Goal: Task Accomplishment & Management: Complete application form

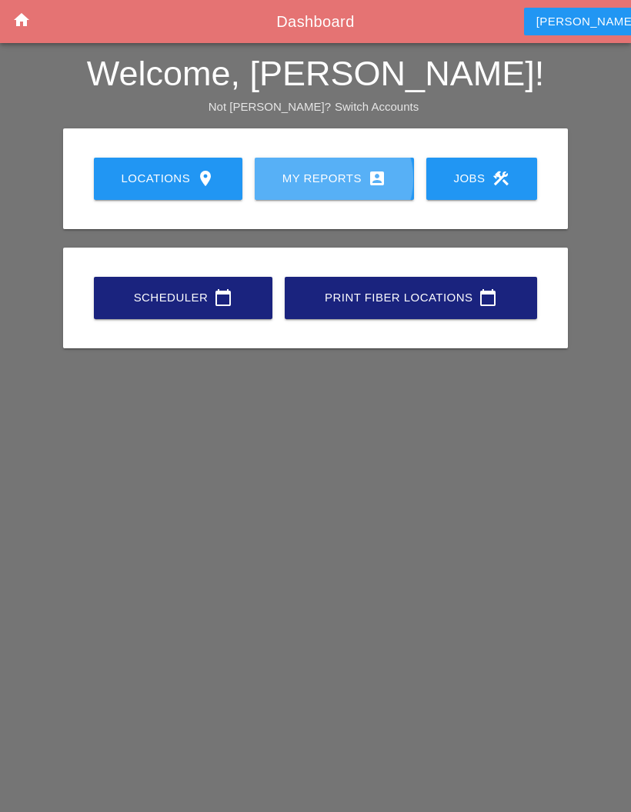
click at [313, 172] on div "My Reports account_box" at bounding box center [334, 178] width 110 height 18
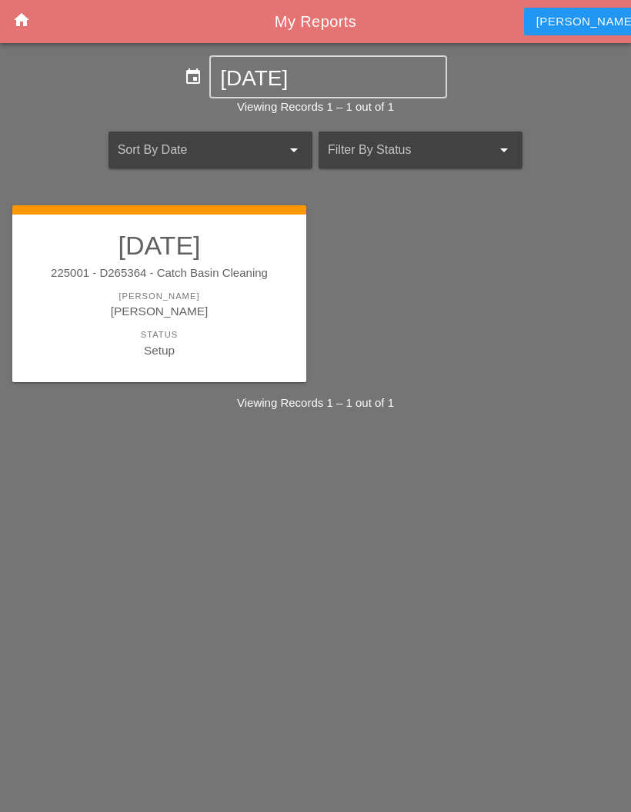
click at [240, 341] on div "Setup" at bounding box center [159, 350] width 263 height 18
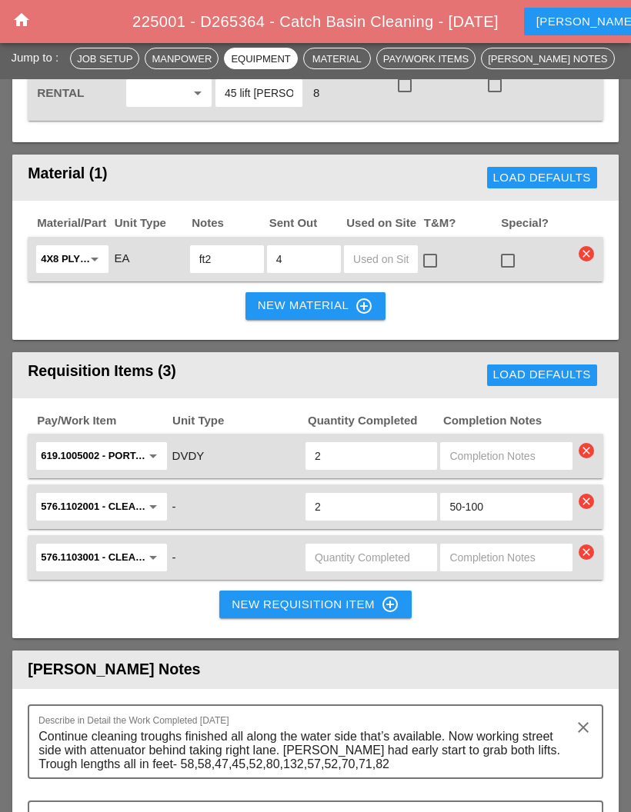
scroll to position [1699, 0]
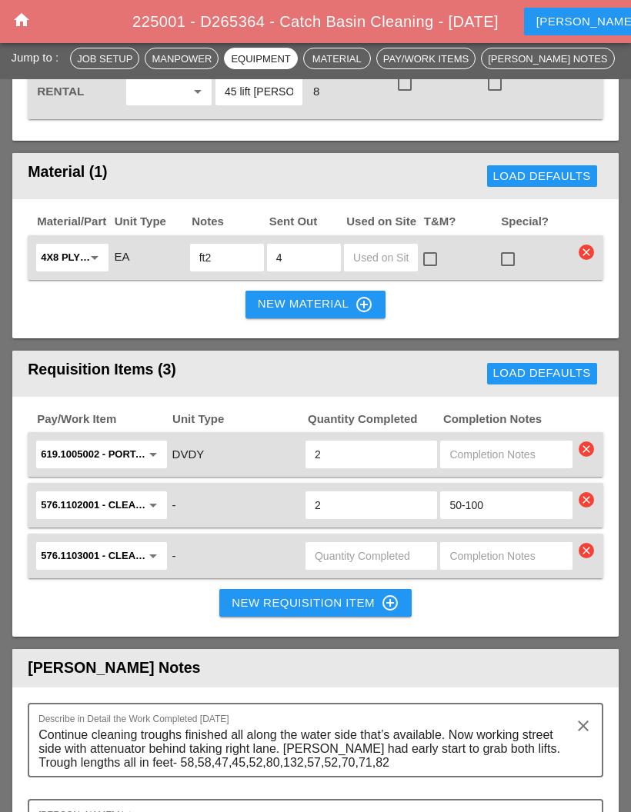
click at [361, 568] on input "text" at bounding box center [371, 556] width 113 height 25
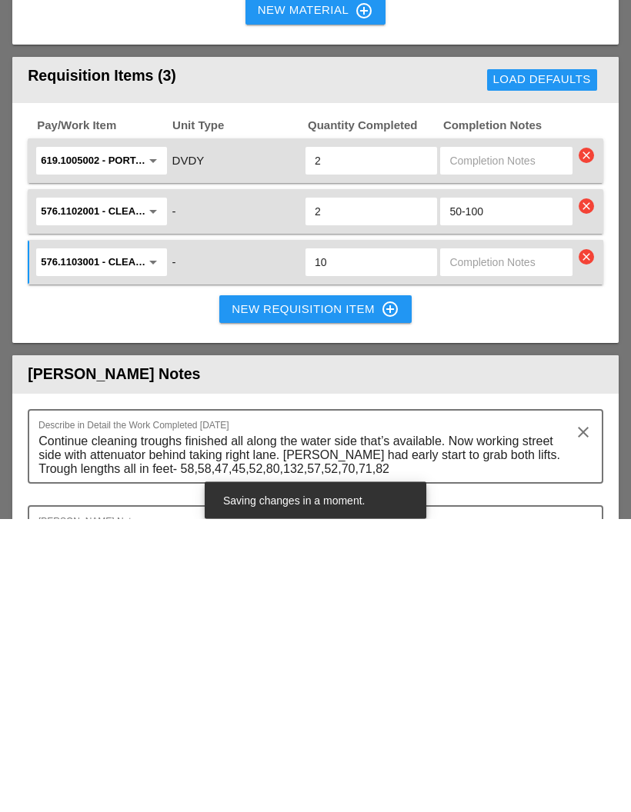
type input "10"
click at [495, 544] on input "text" at bounding box center [505, 556] width 113 height 25
type input "100-150"
click at [494, 649] on header "[PERSON_NAME] Notes" at bounding box center [315, 668] width 606 height 38
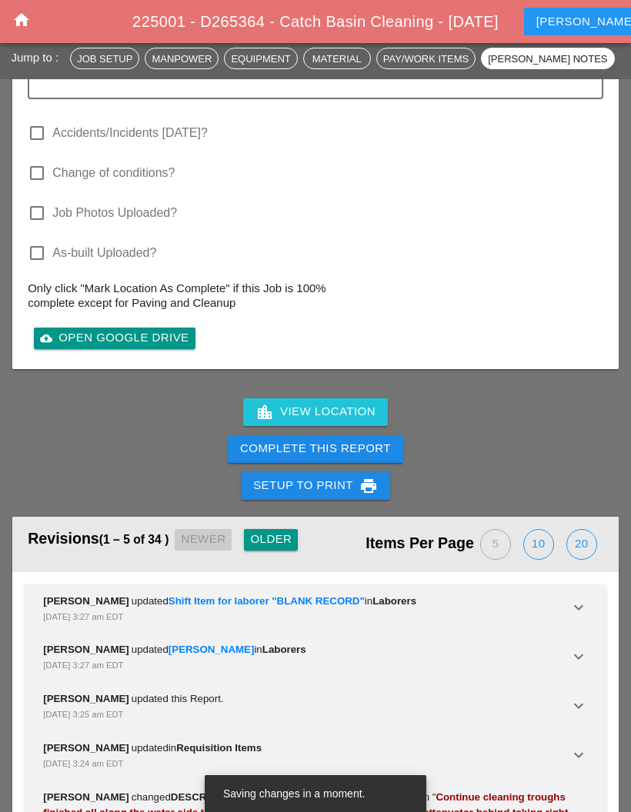
scroll to position [2557, 0]
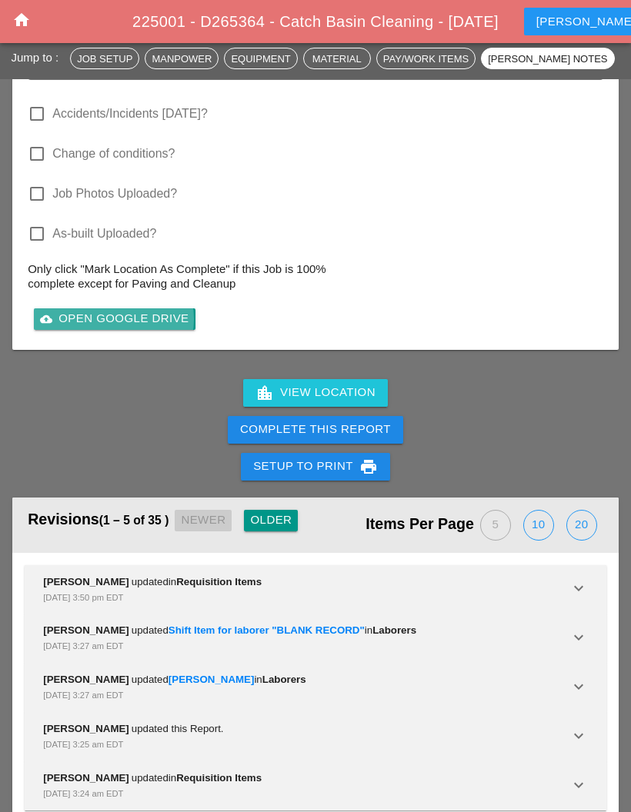
click at [125, 328] on div "cloud_upload Open Google Drive" at bounding box center [114, 319] width 148 height 18
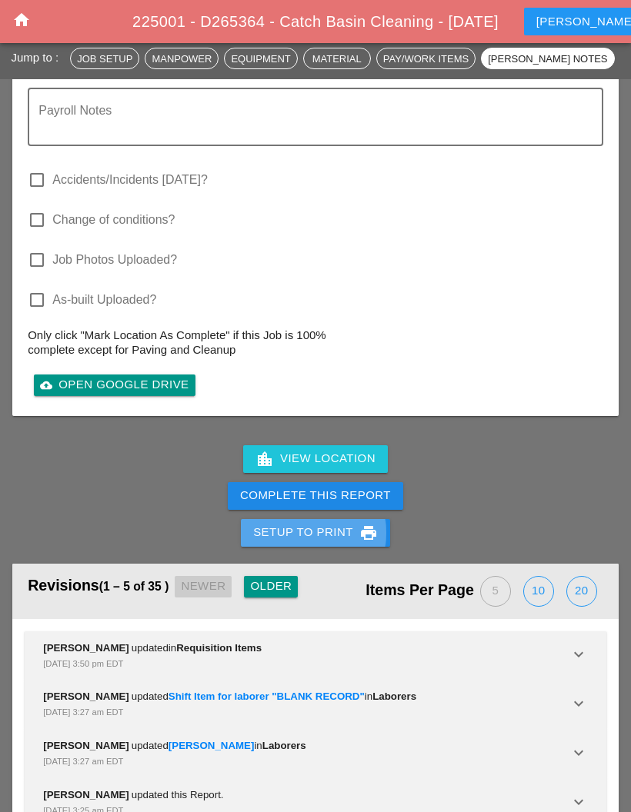
scroll to position [2489, 0]
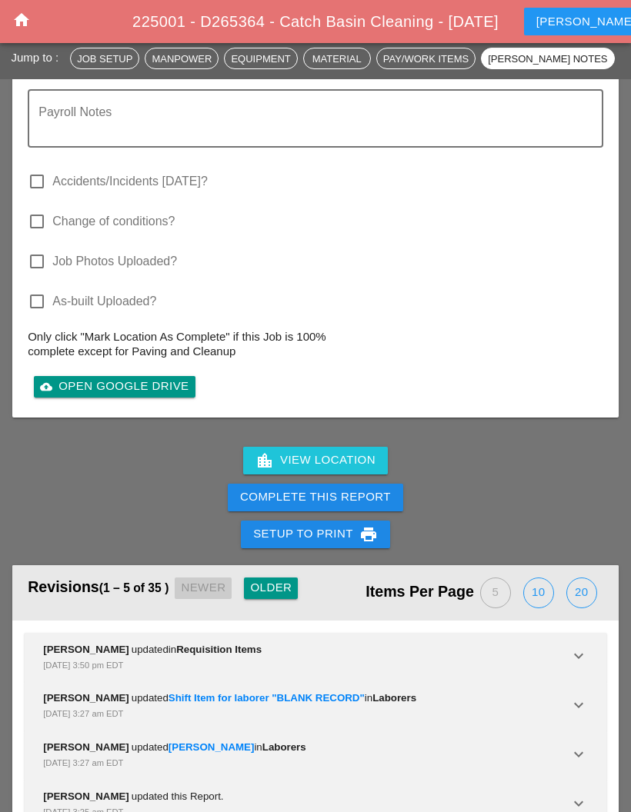
click at [345, 506] on div "Complete This Report" at bounding box center [315, 497] width 151 height 18
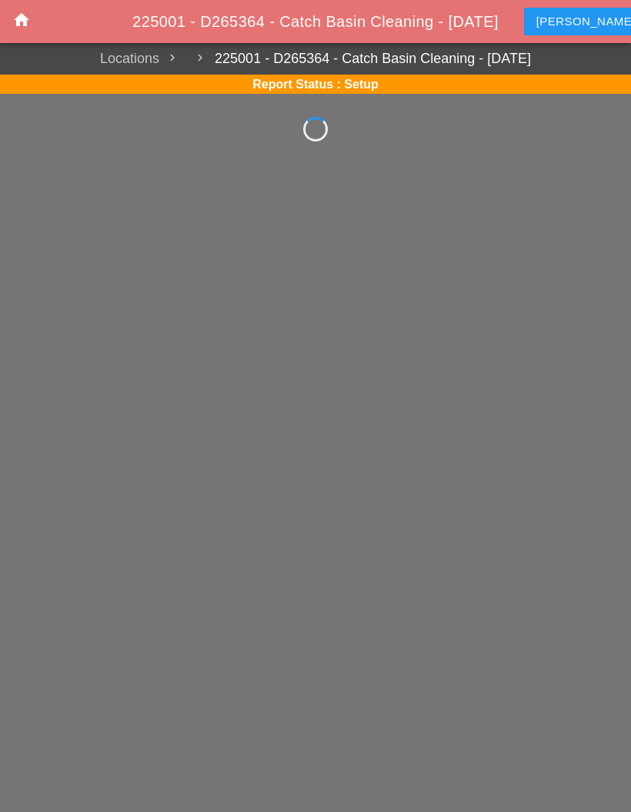
scroll to position [62, 0]
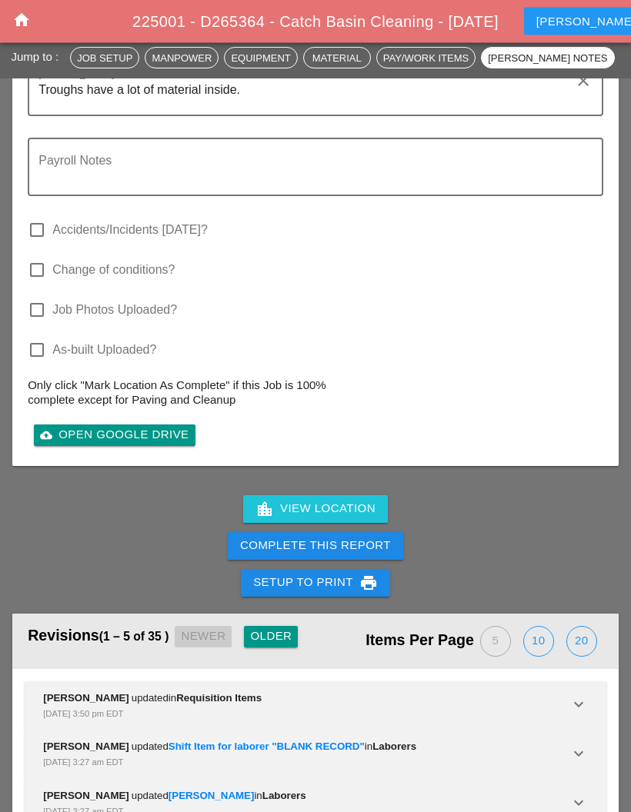
click at [350, 555] on div "Complete This Report" at bounding box center [315, 547] width 151 height 18
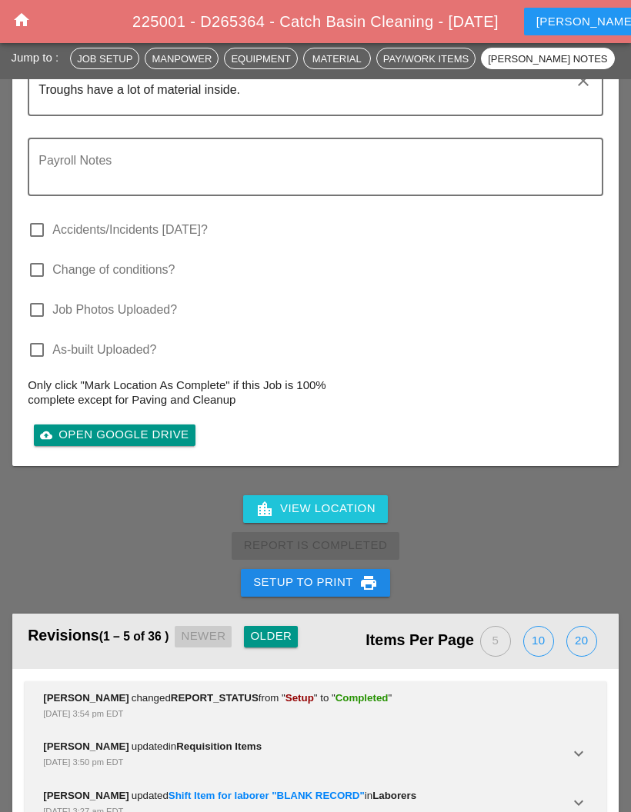
click at [18, 22] on icon "home" at bounding box center [21, 20] width 18 height 18
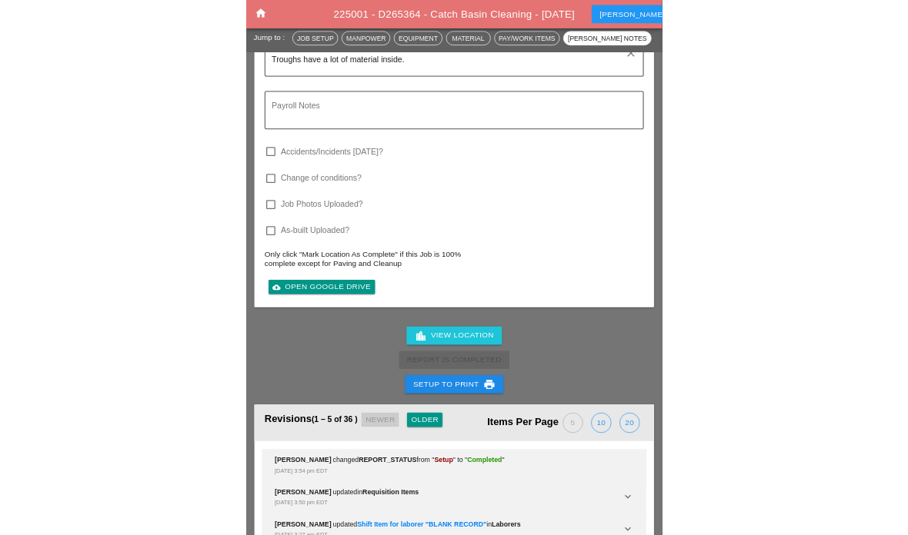
scroll to position [62, 0]
